Goal: Information Seeking & Learning: Learn about a topic

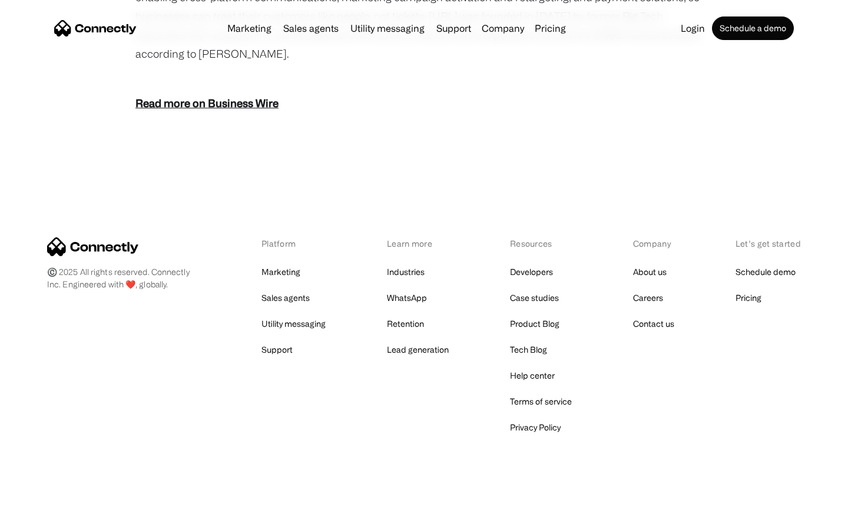
scroll to position [1460, 0]
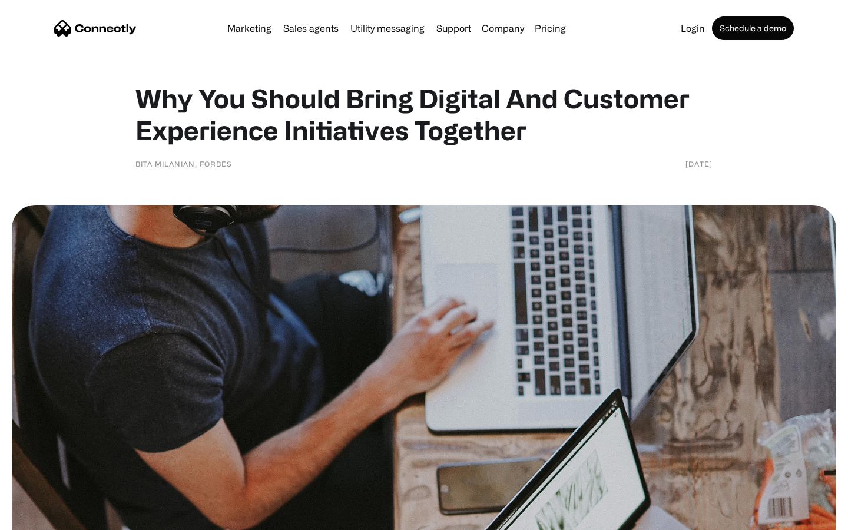
scroll to position [724, 0]
